Goal: Information Seeking & Learning: Learn about a topic

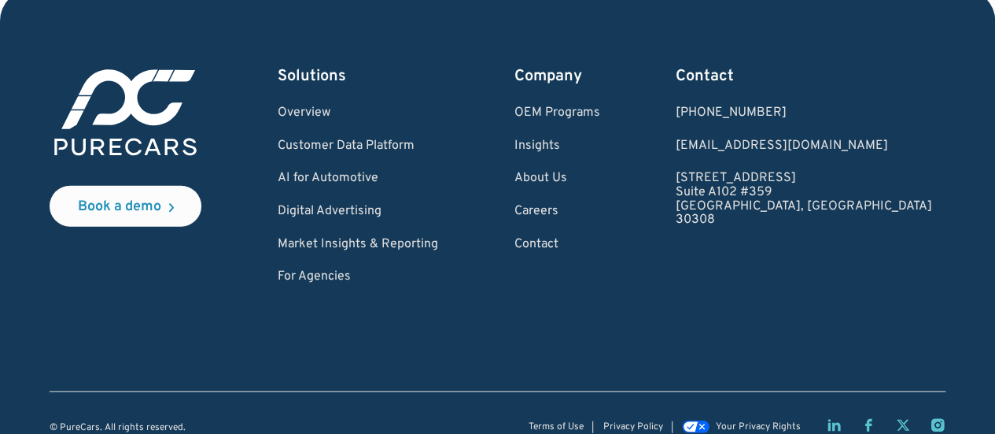
scroll to position [4841, 0]
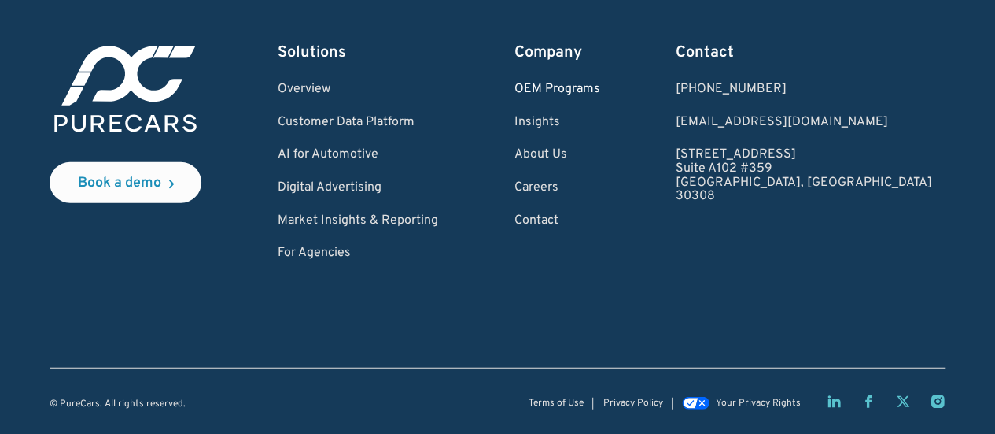
click at [600, 92] on link "OEM Programs" at bounding box center [558, 90] width 86 height 14
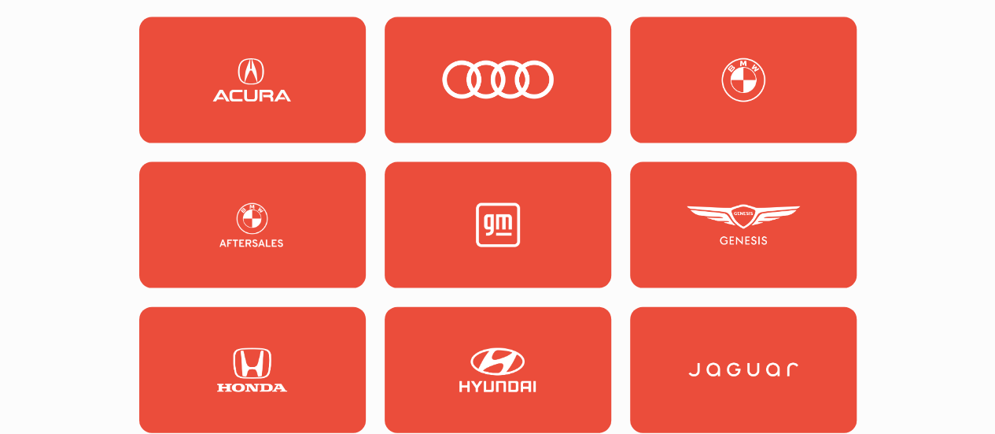
scroll to position [1653, 0]
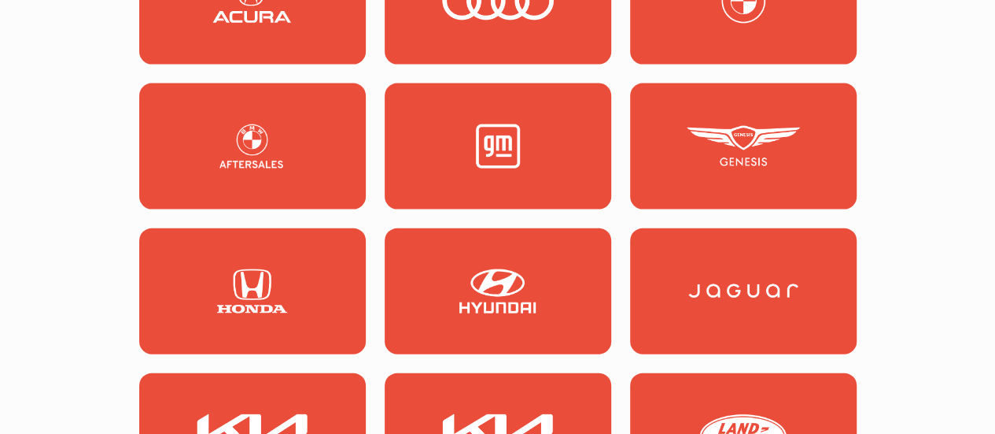
click at [266, 168] on img at bounding box center [252, 146] width 113 height 44
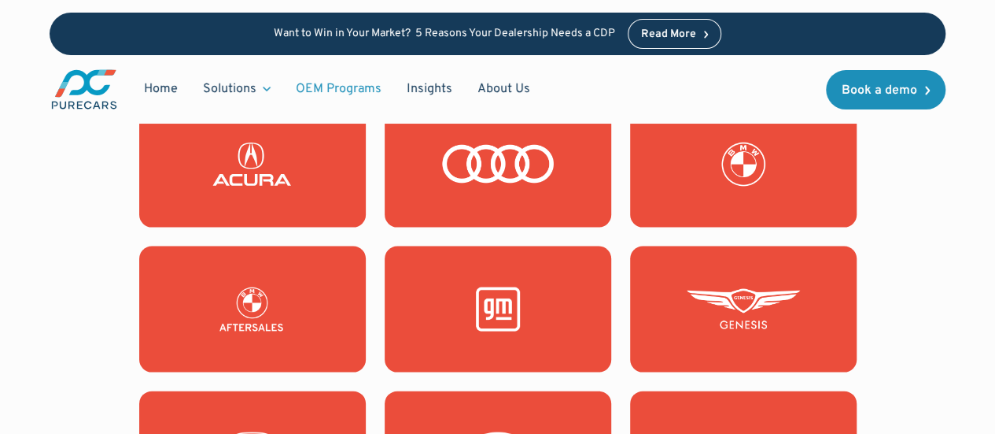
scroll to position [1488, 0]
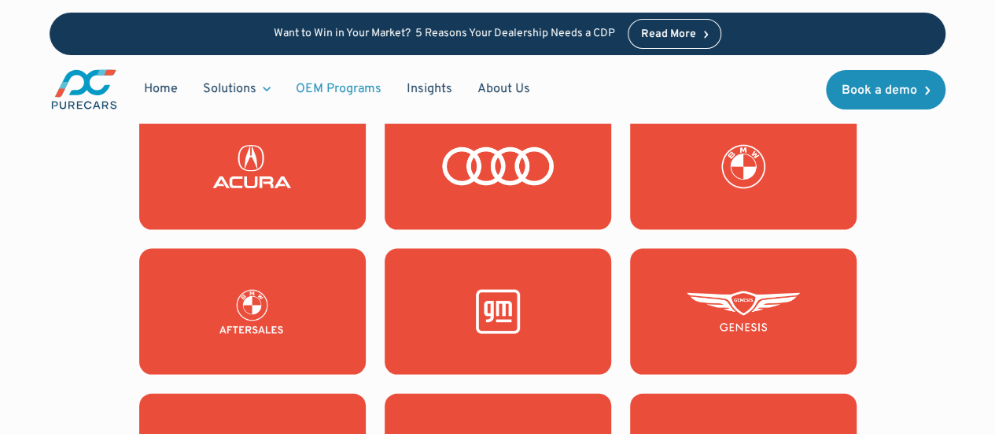
click at [791, 188] on img at bounding box center [743, 166] width 113 height 44
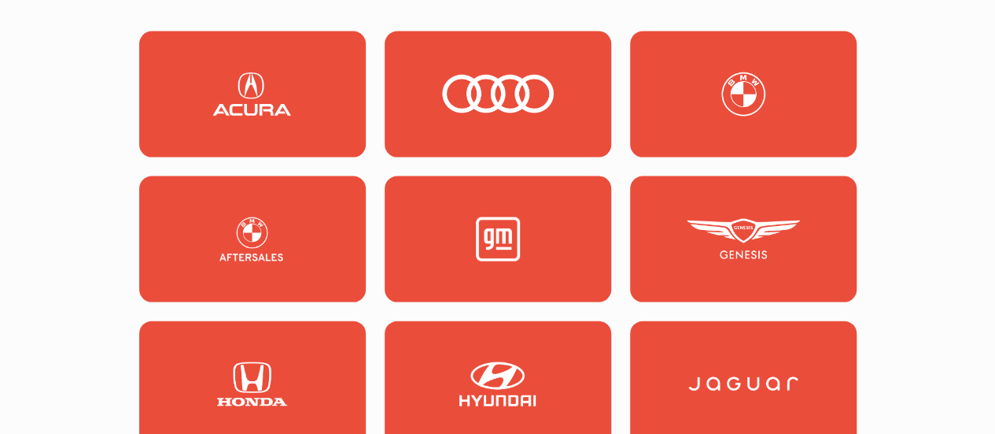
click at [500, 287] on link at bounding box center [498, 239] width 227 height 126
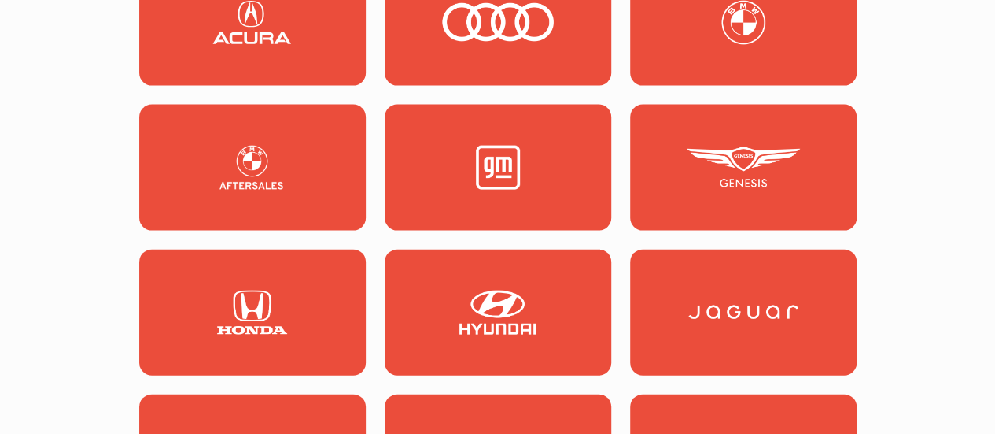
click at [227, 45] on img at bounding box center [252, 23] width 113 height 44
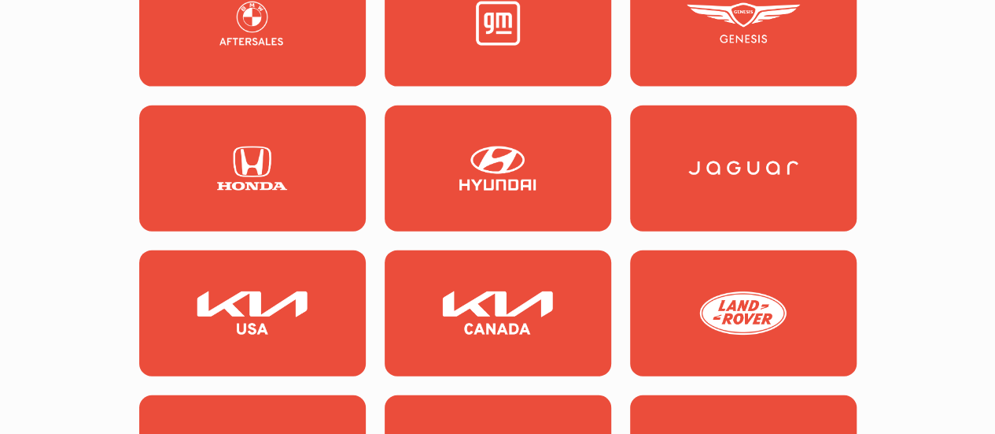
scroll to position [1697, 0]
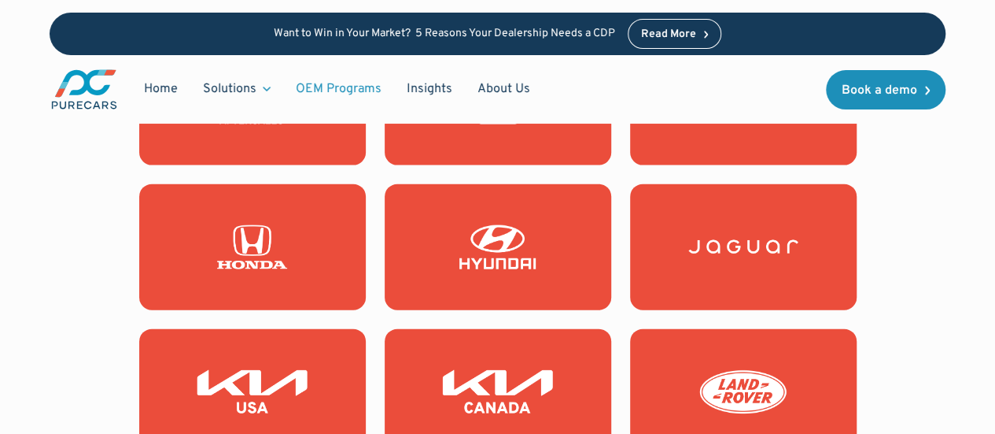
click at [521, 124] on img at bounding box center [497, 102] width 113 height 44
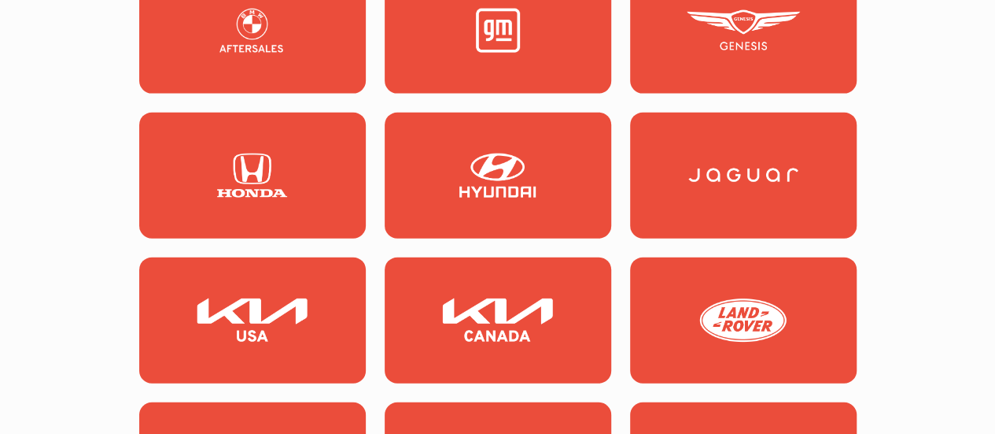
click at [757, 53] on img at bounding box center [743, 31] width 113 height 44
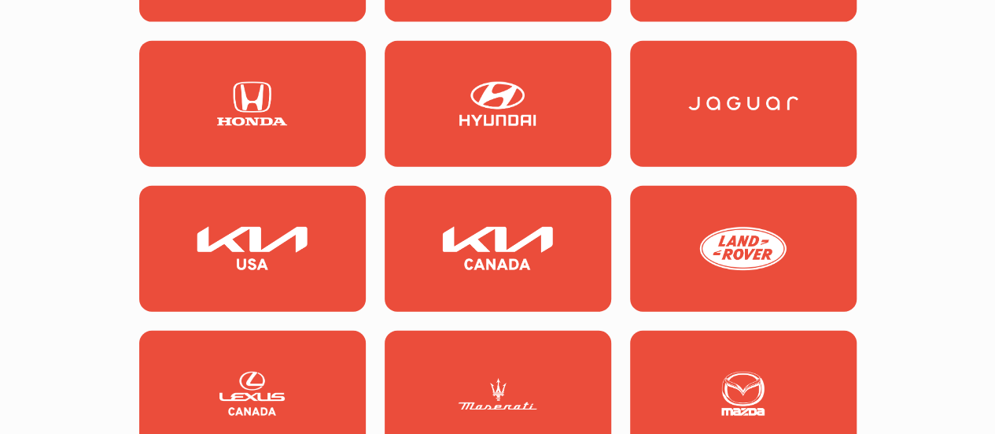
click at [259, 126] on img at bounding box center [252, 104] width 113 height 44
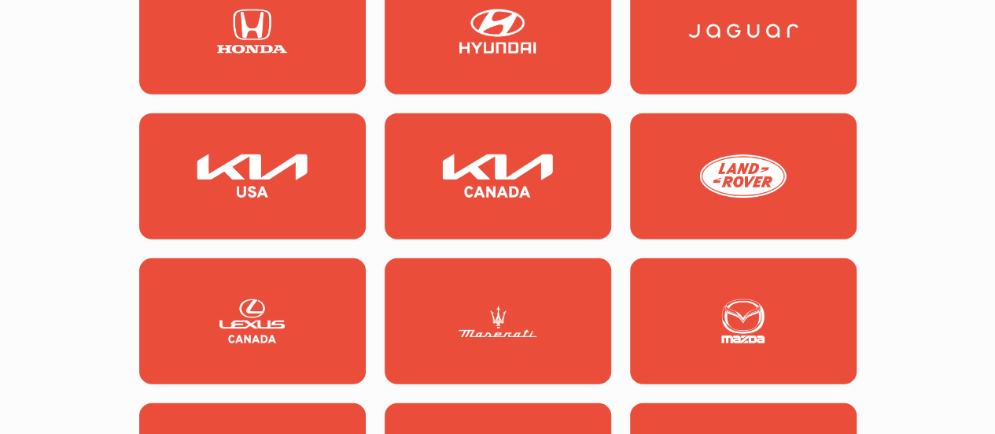
click at [515, 54] on img at bounding box center [497, 31] width 113 height 44
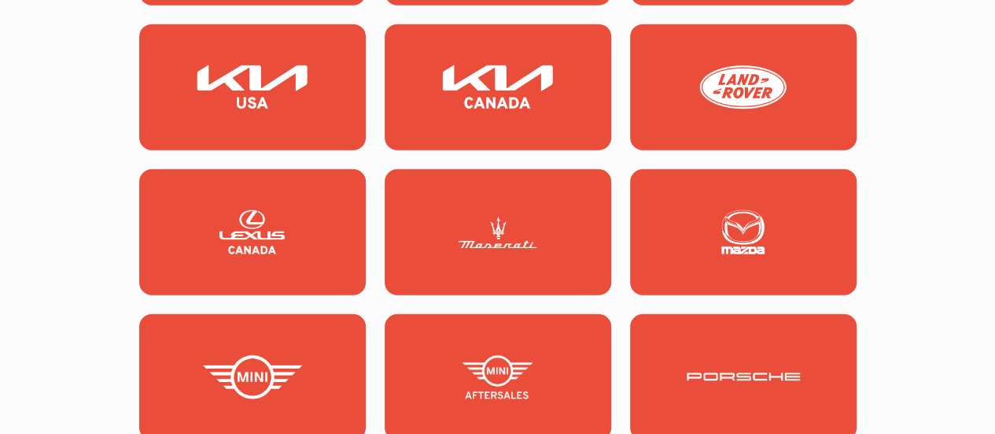
scroll to position [1977, 0]
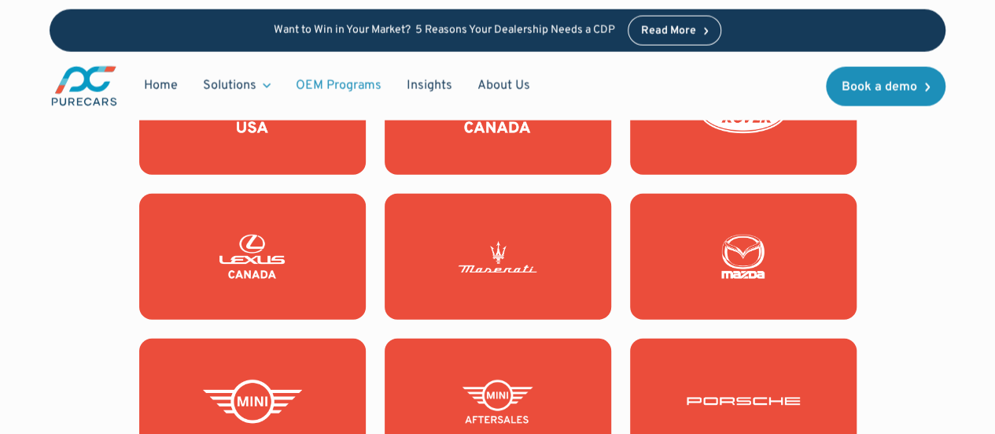
click at [248, 134] on img at bounding box center [252, 112] width 113 height 44
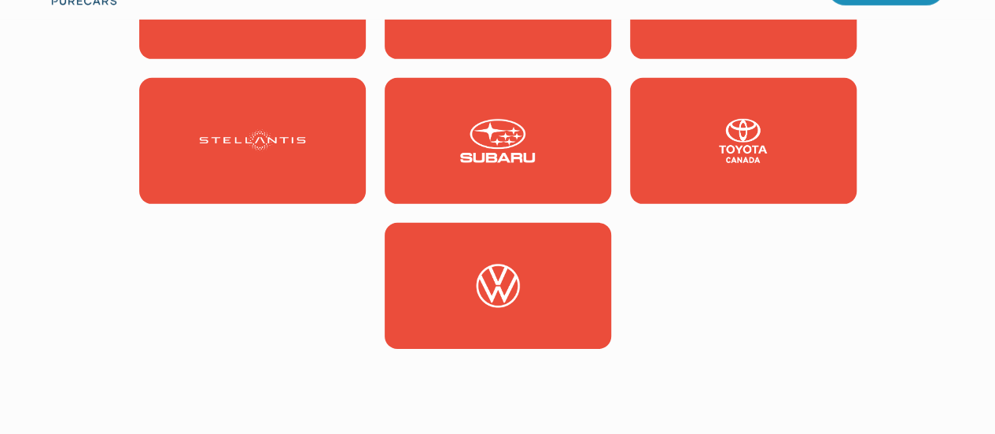
scroll to position [2521, 0]
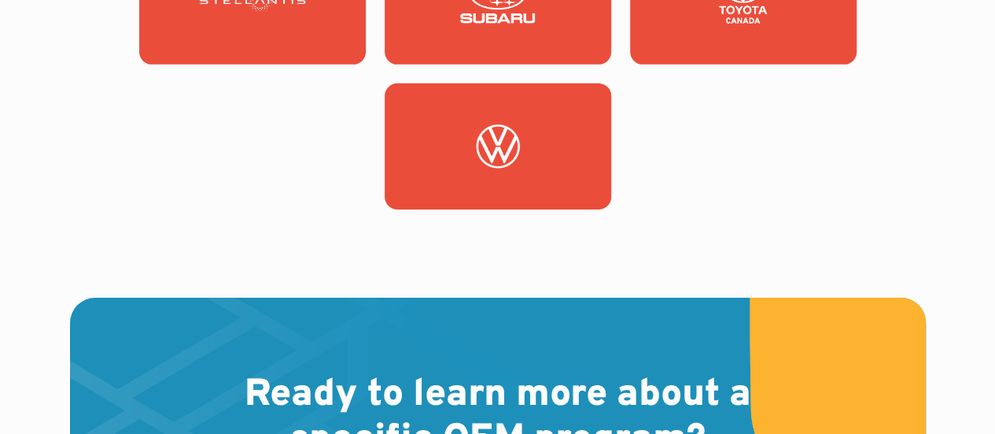
click at [575, 209] on link at bounding box center [498, 146] width 227 height 126
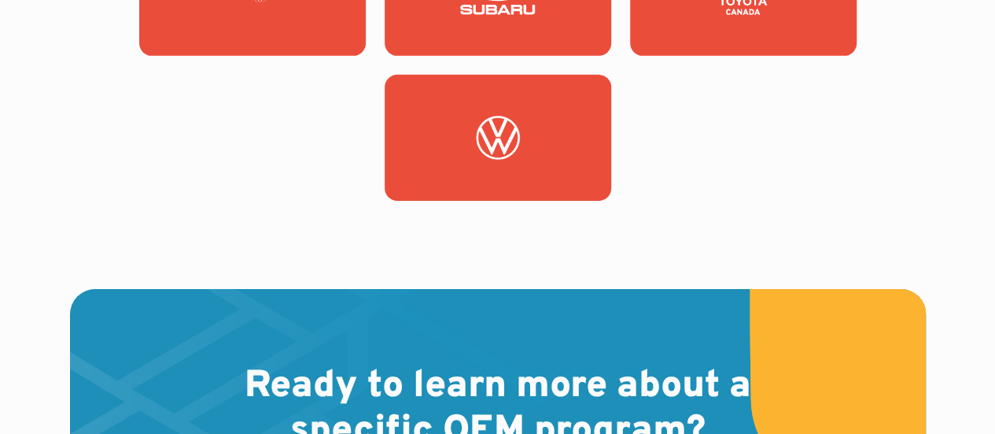
scroll to position [2357, 0]
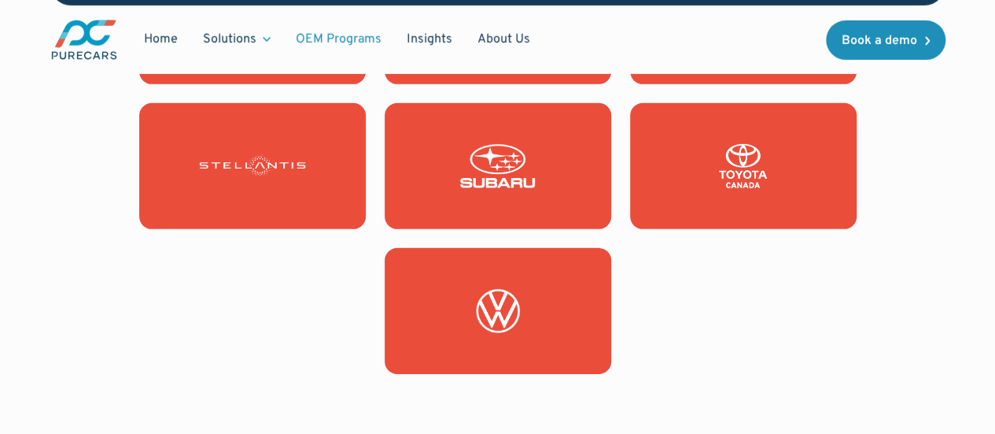
click at [795, 229] on link at bounding box center [743, 166] width 227 height 126
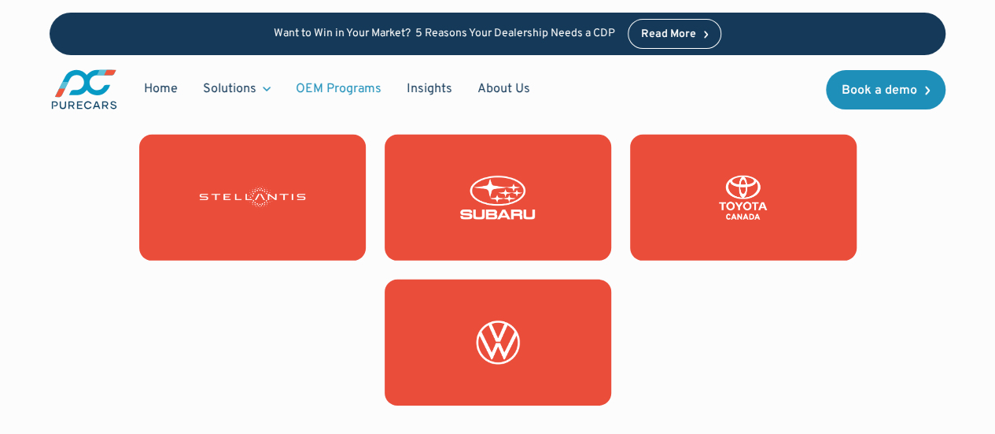
scroll to position [2350, 0]
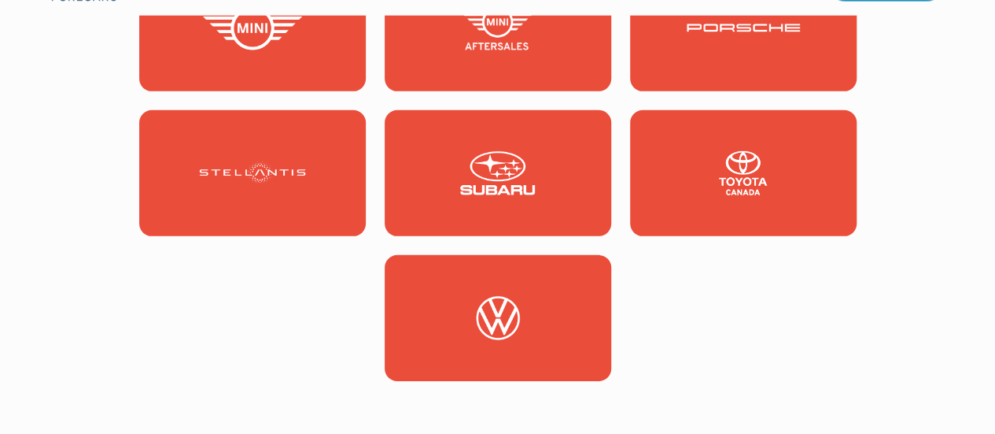
click at [464, 236] on link at bounding box center [498, 173] width 227 height 126
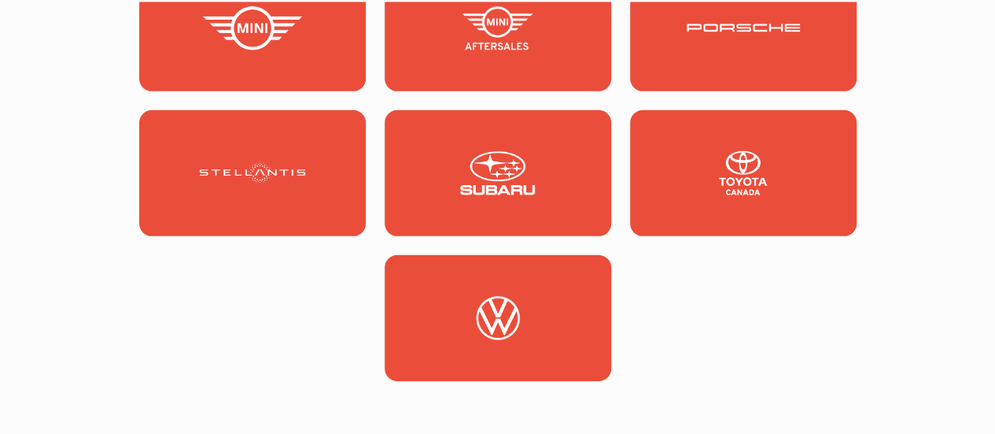
scroll to position [2422, 0]
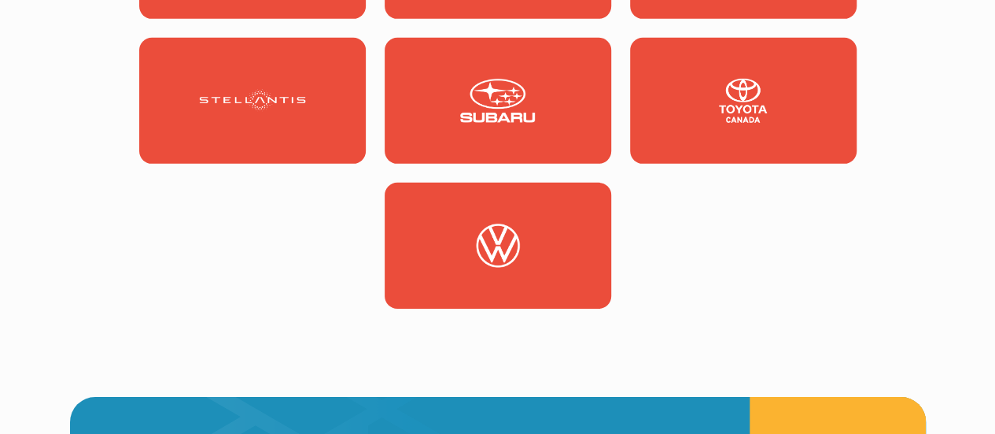
click at [310, 164] on link at bounding box center [252, 101] width 227 height 126
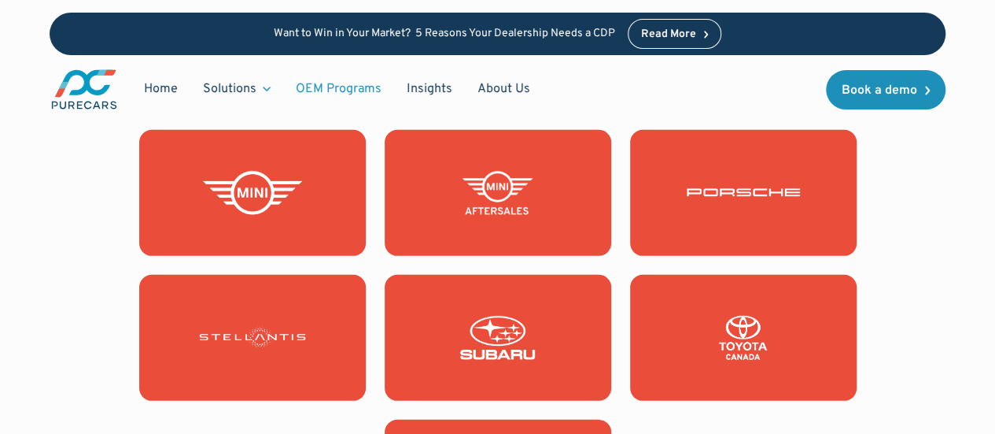
scroll to position [2179, 0]
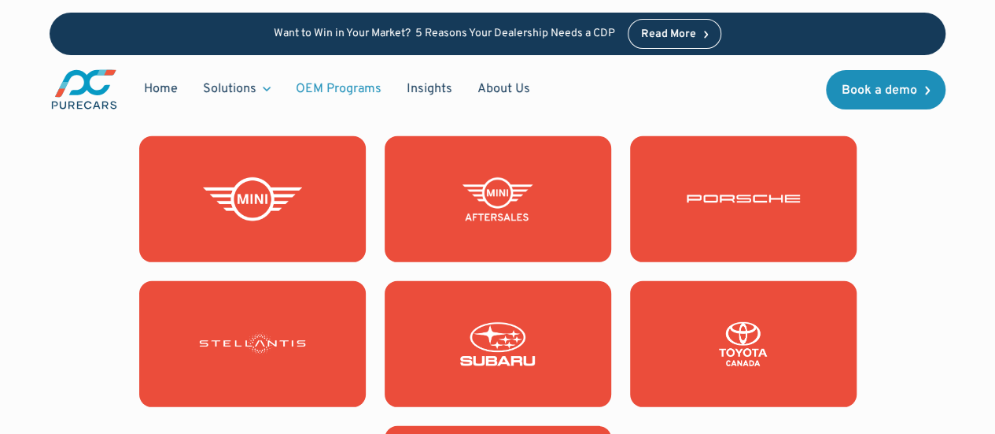
click at [759, 221] on img at bounding box center [743, 199] width 113 height 44
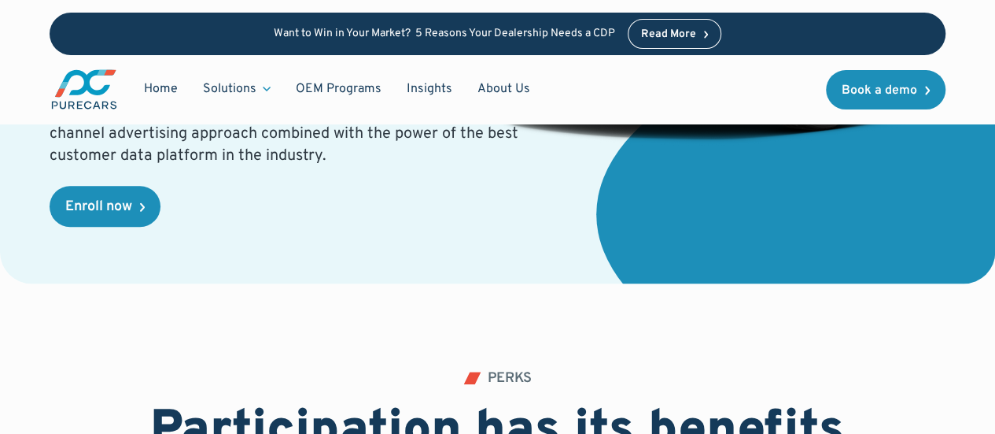
scroll to position [79, 0]
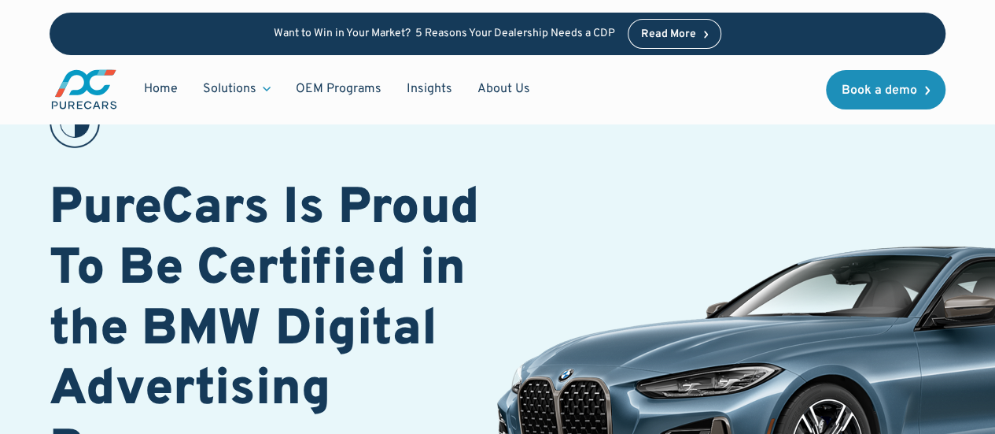
scroll to position [157, 0]
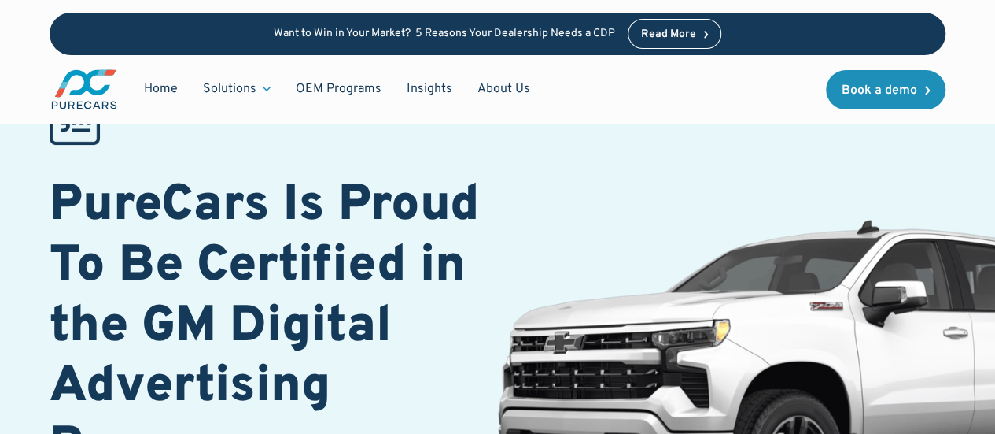
scroll to position [157, 0]
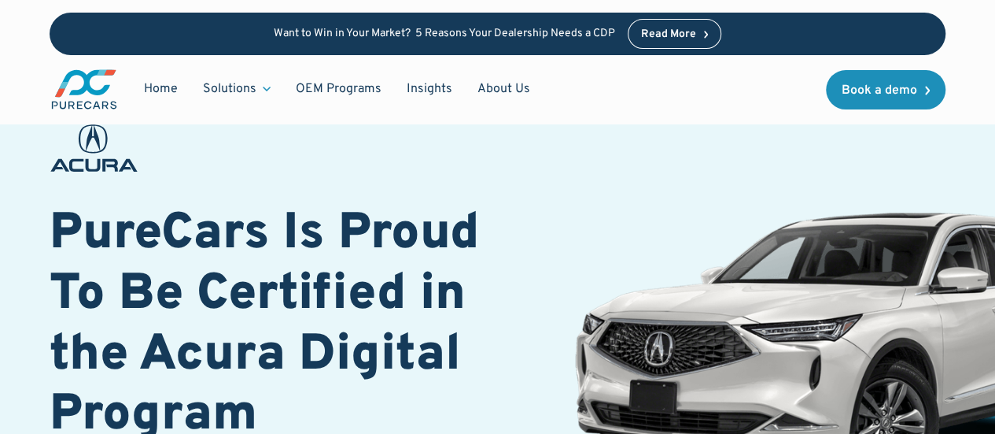
scroll to position [79, 0]
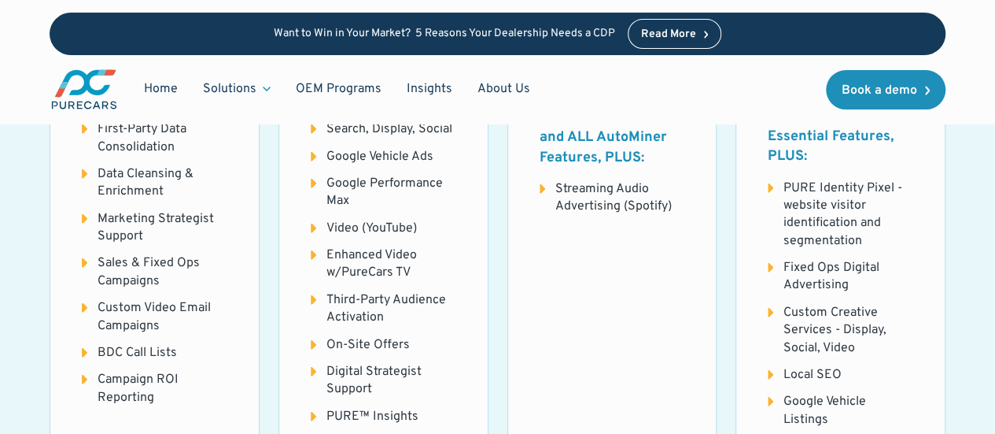
scroll to position [2203, 0]
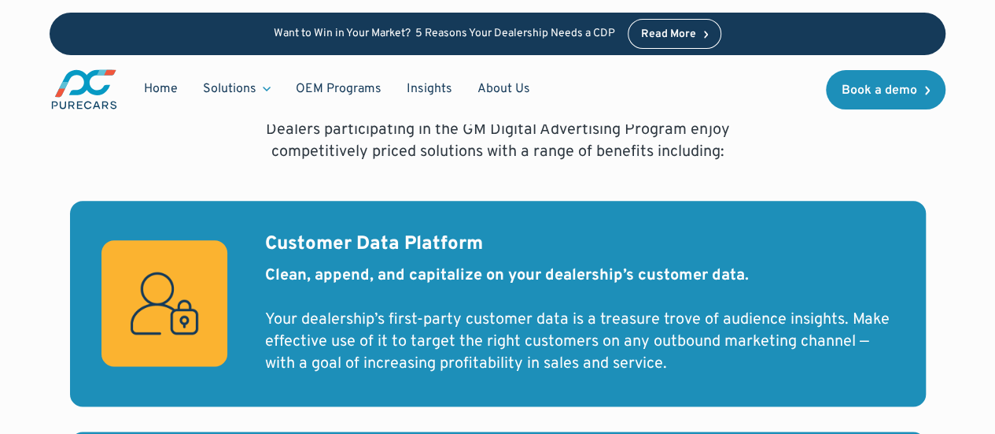
scroll to position [944, 0]
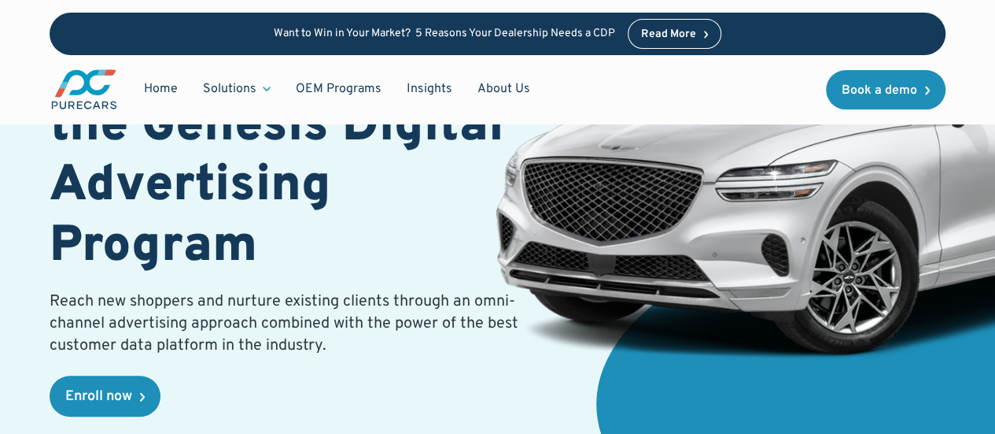
scroll to position [315, 0]
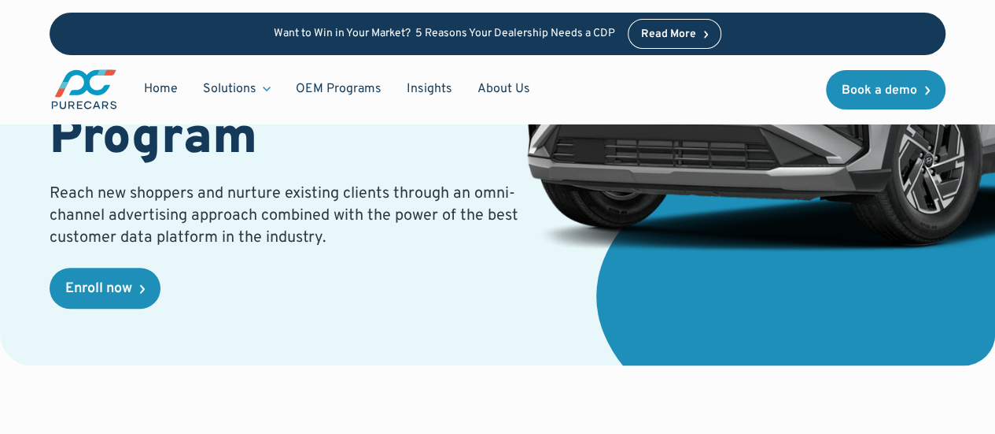
scroll to position [393, 0]
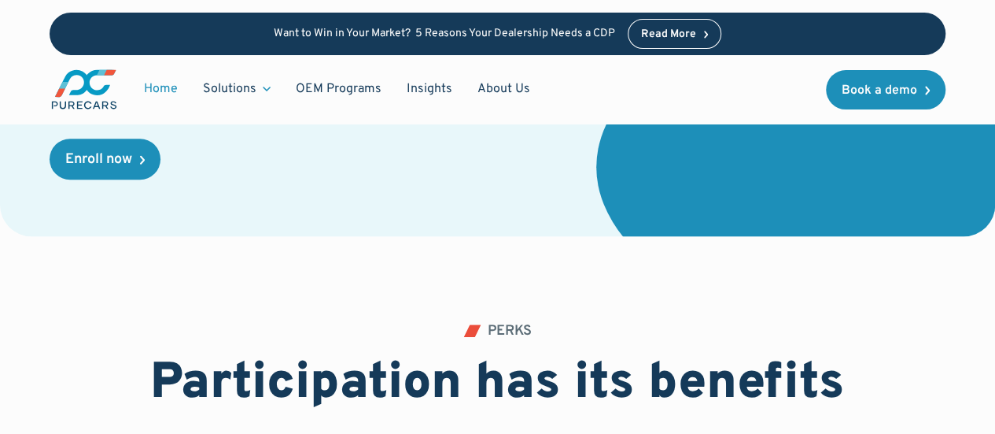
scroll to position [630, 0]
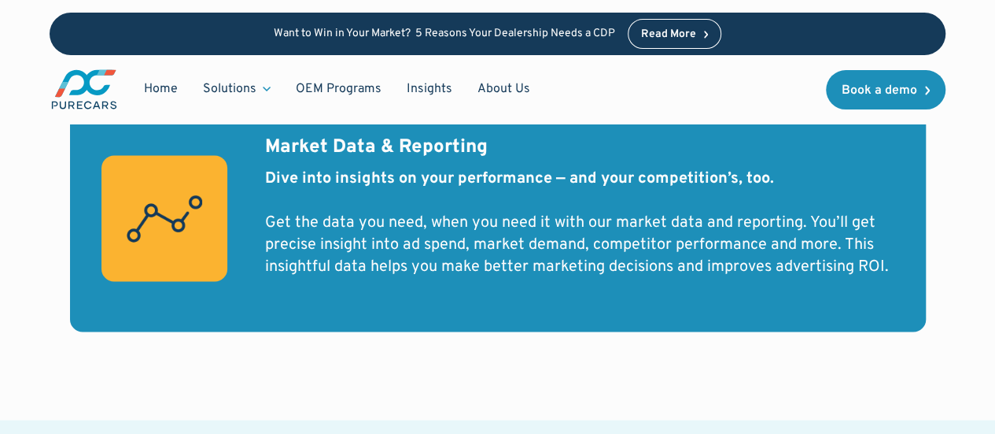
scroll to position [1495, 0]
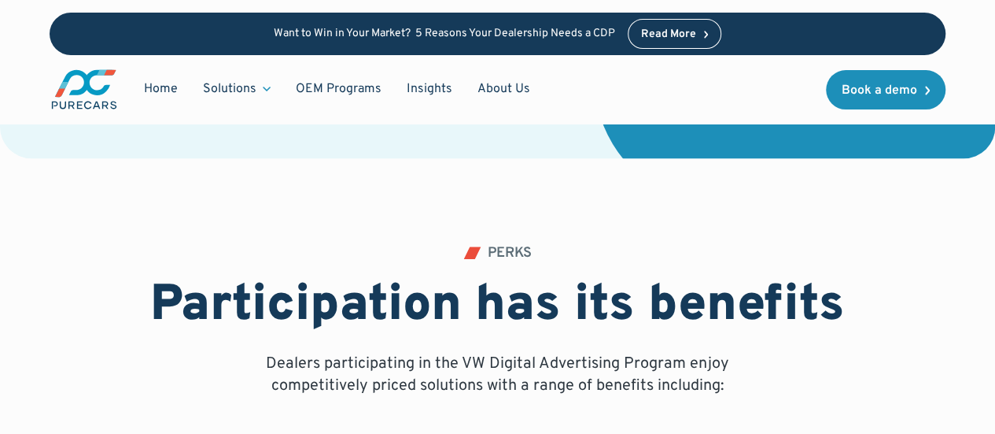
scroll to position [708, 0]
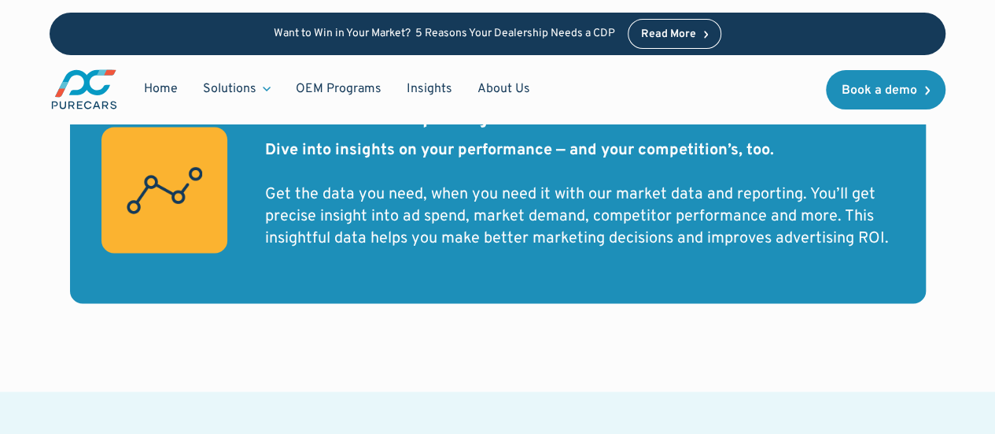
scroll to position [1180, 0]
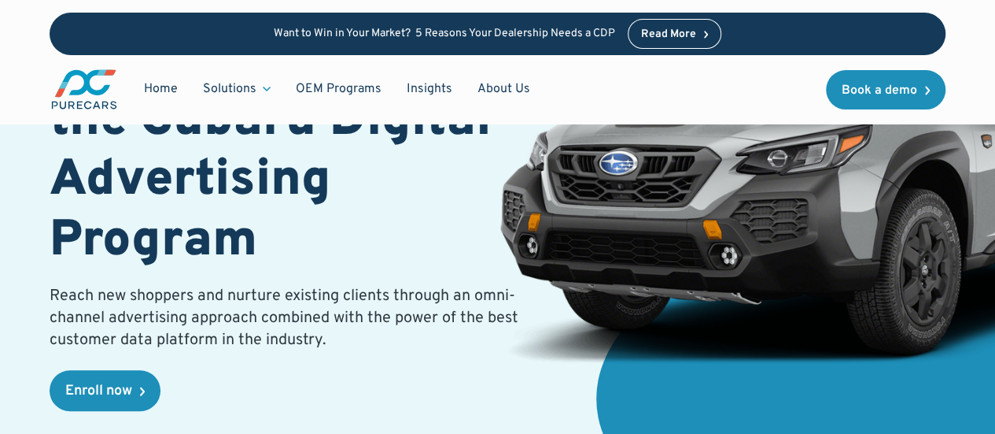
scroll to position [393, 0]
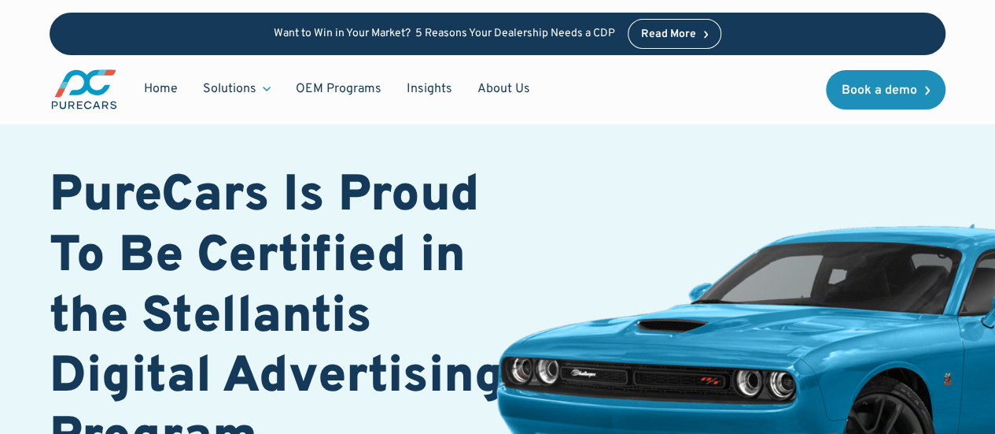
scroll to position [79, 0]
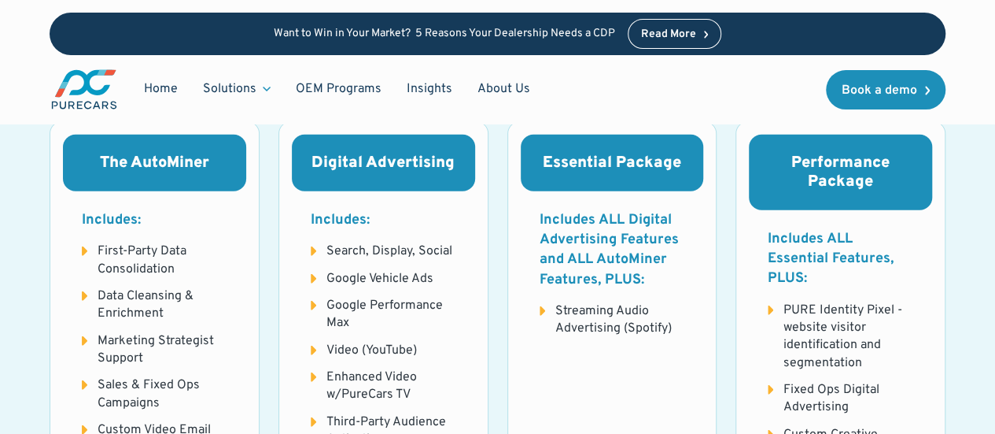
scroll to position [1889, 0]
